Goal: Task Accomplishment & Management: Use online tool/utility

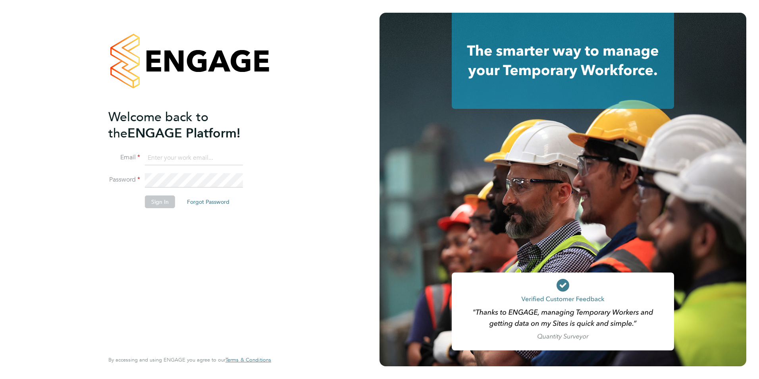
type input "[EMAIL_ADDRESS][DOMAIN_NAME]"
click at [155, 204] on button "Sign In" at bounding box center [160, 201] width 30 height 13
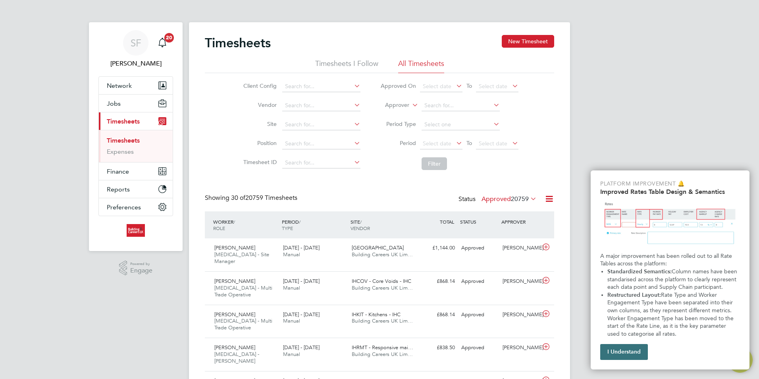
click at [621, 350] on button "I Understand" at bounding box center [625, 352] width 48 height 16
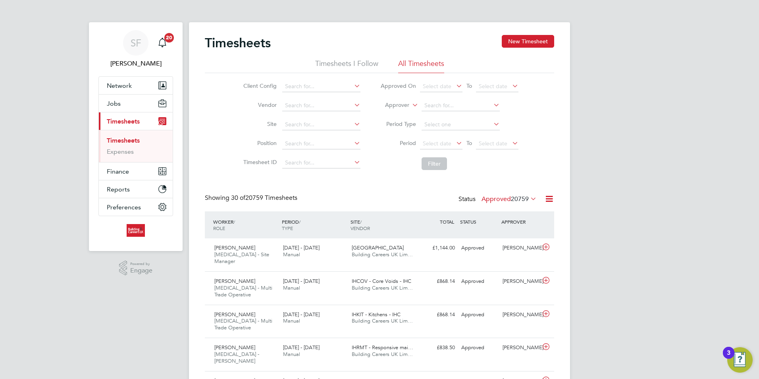
click at [397, 102] on label "Approver" at bounding box center [392, 105] width 36 height 8
click at [392, 114] on li "Worker" at bounding box center [389, 114] width 39 height 10
click at [440, 143] on span "Select date" at bounding box center [437, 143] width 29 height 7
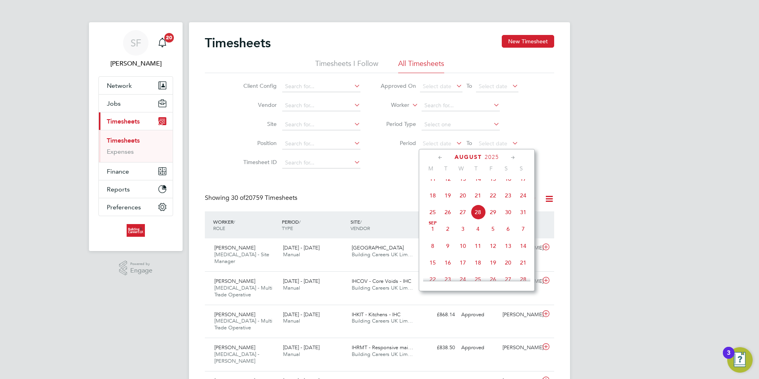
click at [437, 203] on span "18" at bounding box center [432, 195] width 15 height 15
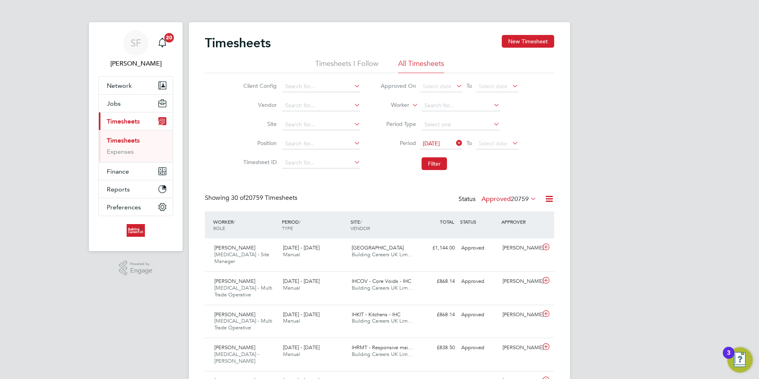
click at [484, 137] on li "Period [DATE] To Select date" at bounding box center [450, 143] width 158 height 19
drag, startPoint x: 493, startPoint y: 146, endPoint x: 513, endPoint y: 152, distance: 21.1
click at [493, 146] on span "Select date" at bounding box center [493, 143] width 29 height 7
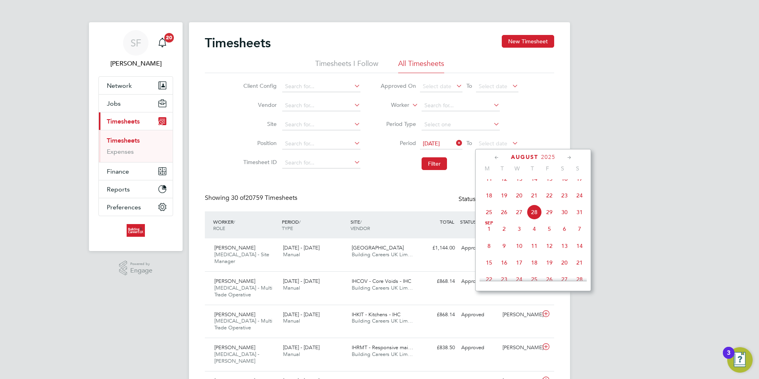
click at [580, 203] on span "24" at bounding box center [579, 195] width 15 height 15
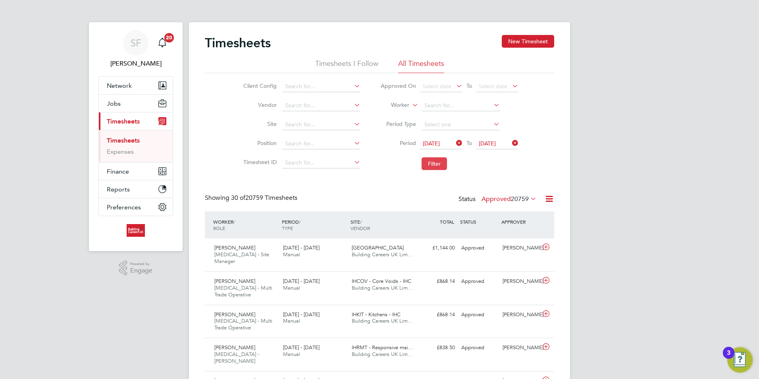
click at [436, 165] on button "Filter" at bounding box center [434, 163] width 25 height 13
click at [526, 199] on span "36" at bounding box center [525, 199] width 7 height 8
